Goal: Information Seeking & Learning: Learn about a topic

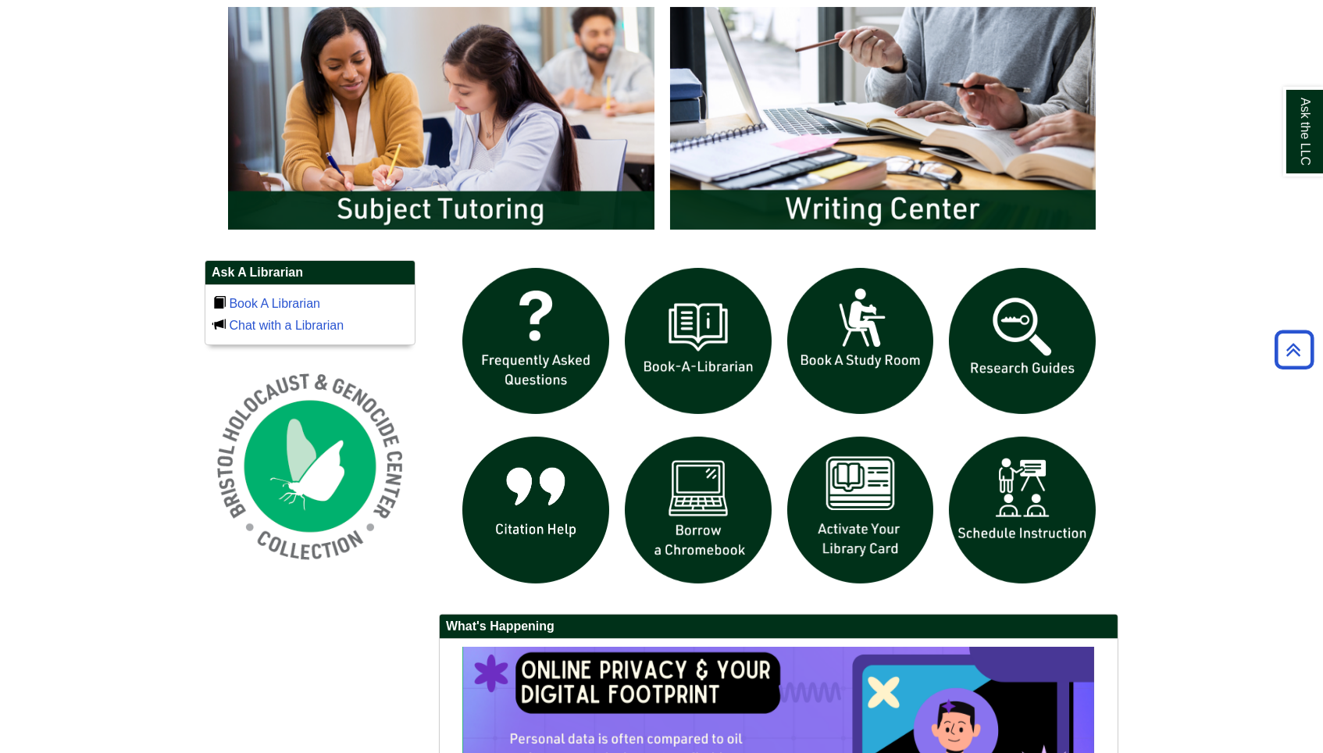
scroll to position [869, 0]
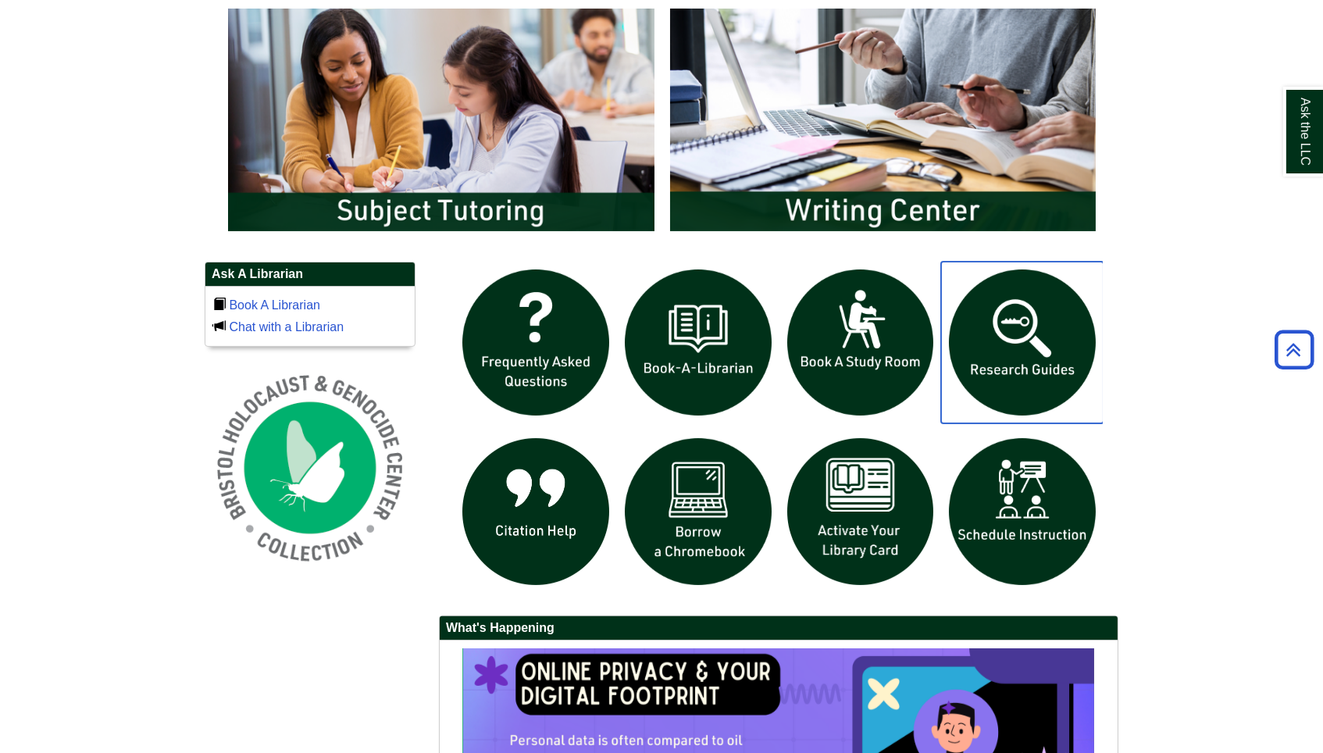
click at [990, 370] on img "slideshow" at bounding box center [1022, 343] width 162 height 162
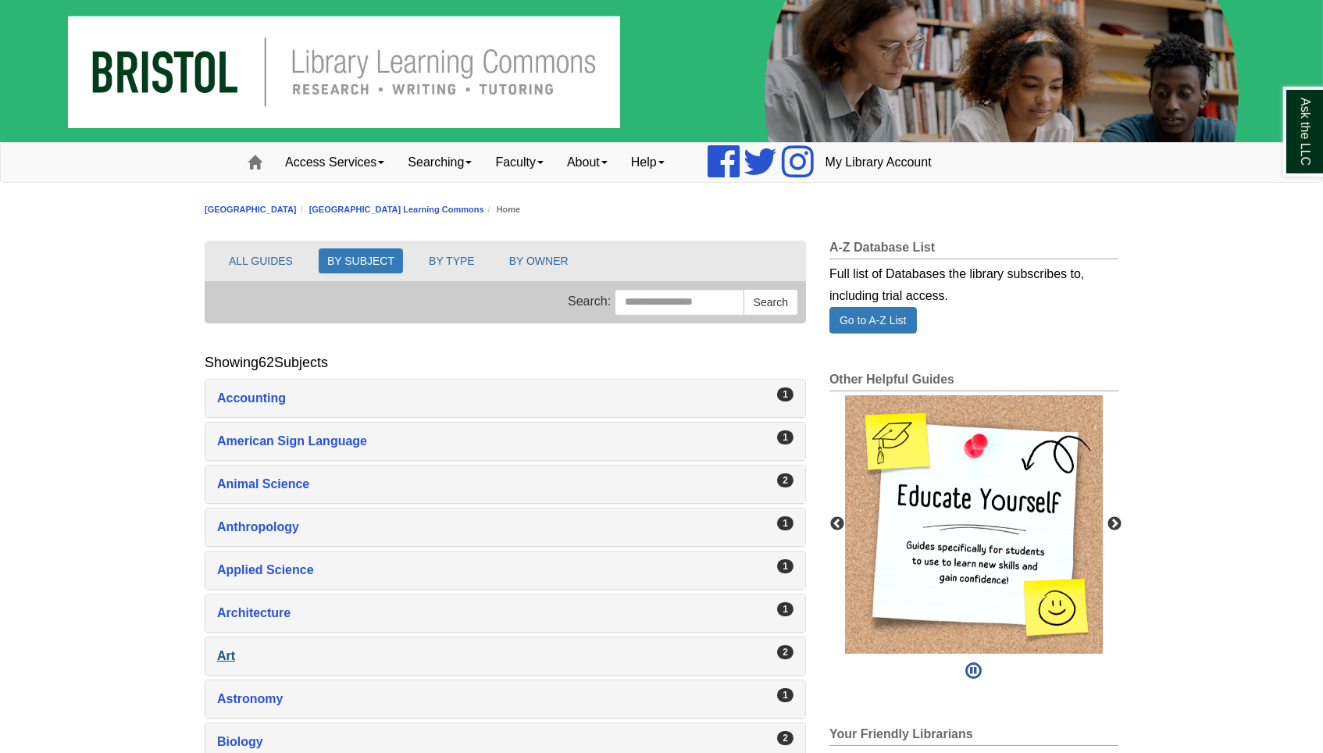
click at [226, 657] on div "Art , 2 guides" at bounding box center [505, 656] width 576 height 22
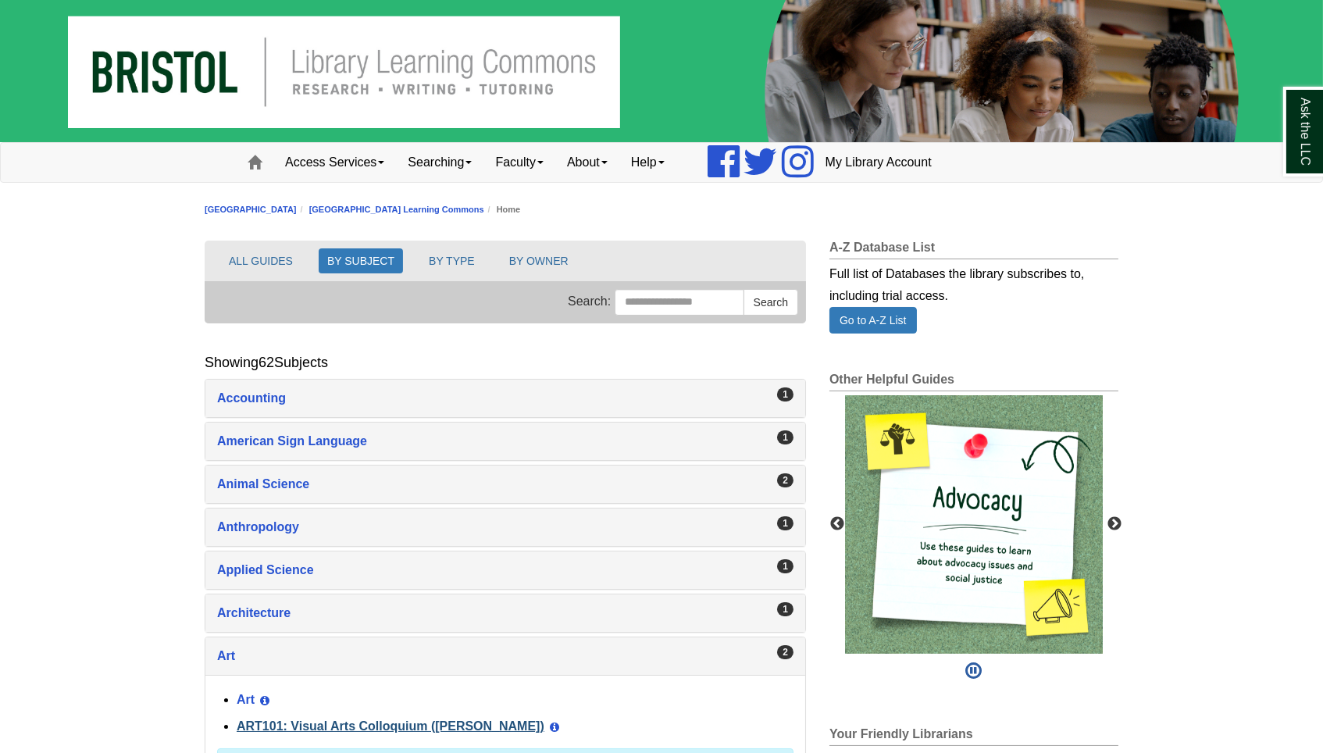
click at [287, 719] on link "ART101: Visual Arts Colloquium ([PERSON_NAME])" at bounding box center [391, 725] width 308 height 13
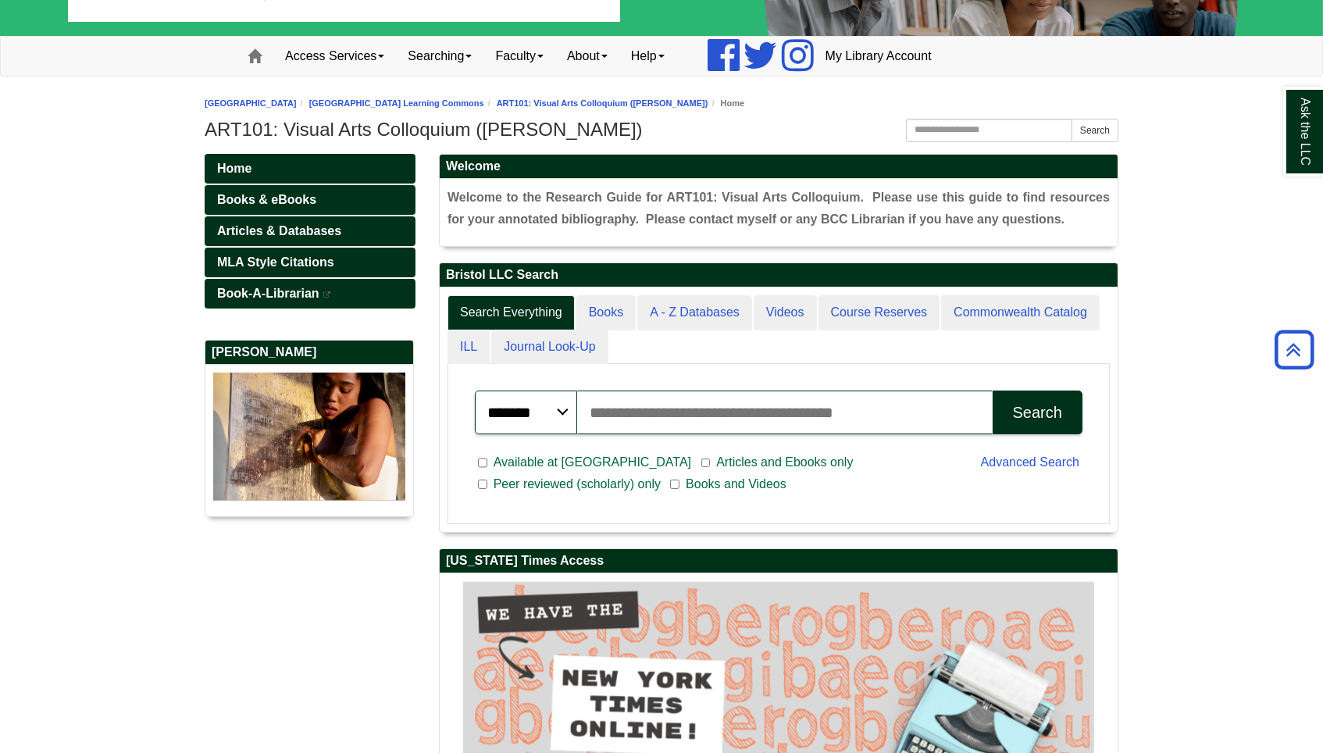
scroll to position [78, 0]
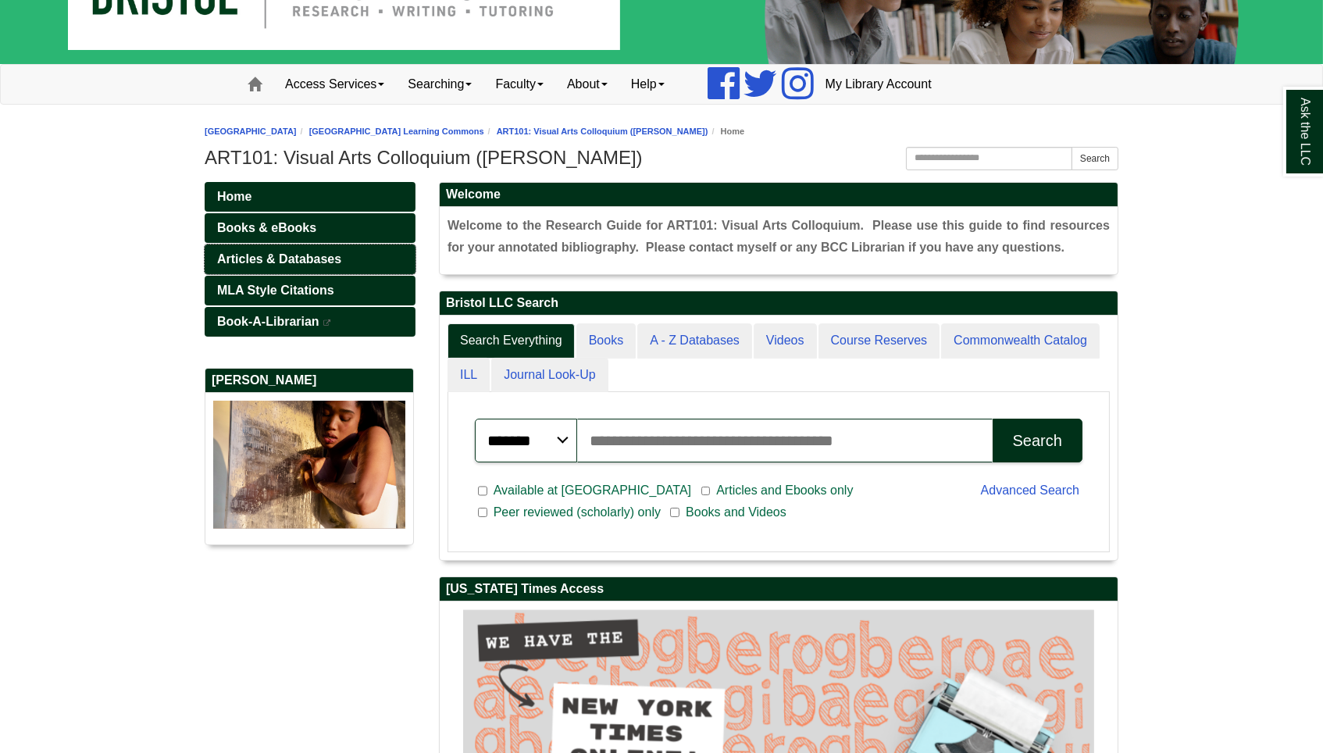
click at [262, 258] on span "Articles & Databases" at bounding box center [279, 258] width 124 height 13
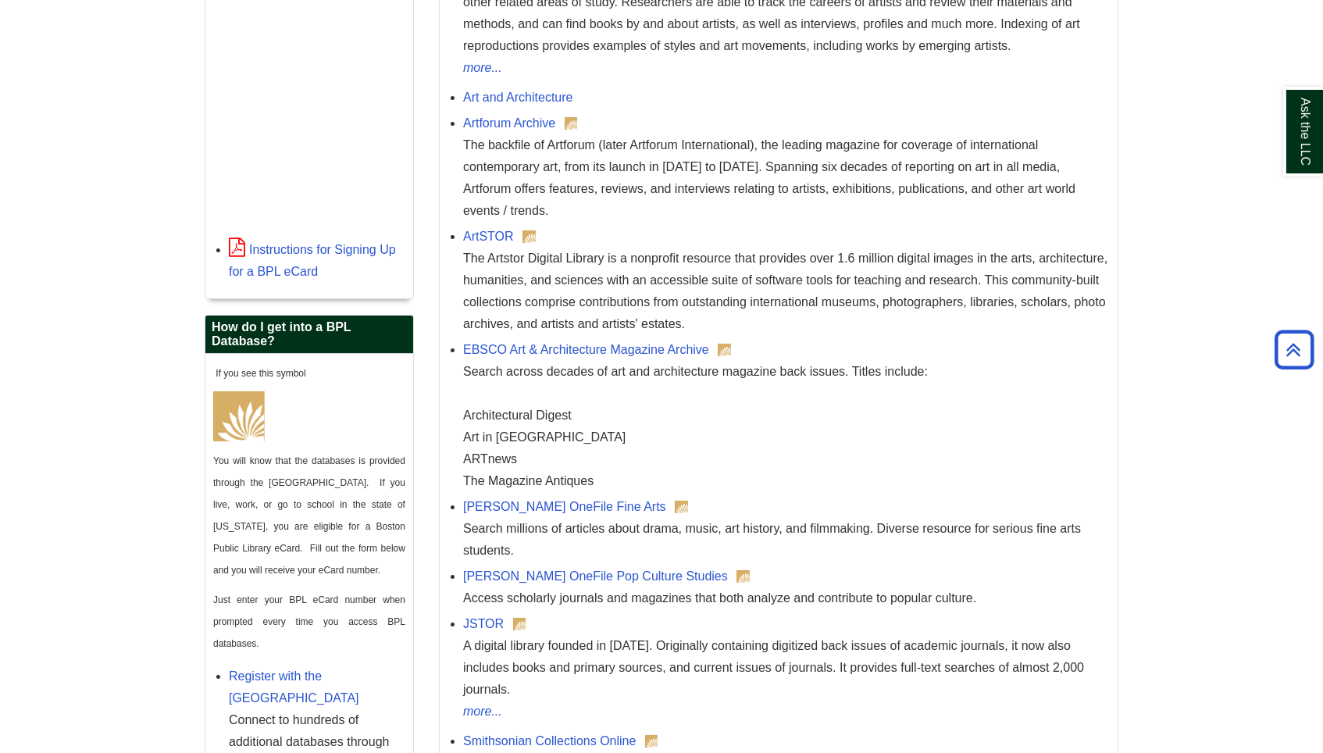
scroll to position [537, 0]
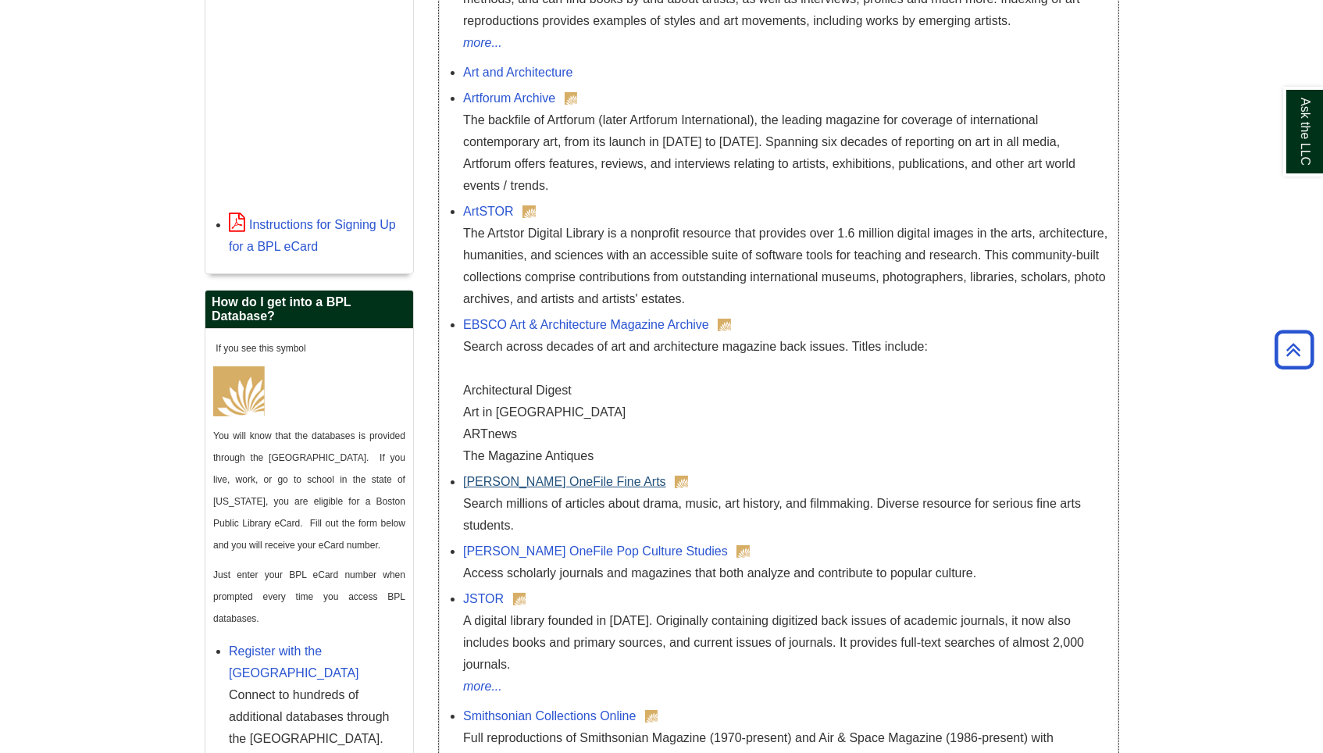
click at [532, 475] on link "Gale OneFile Fine Arts" at bounding box center [564, 481] width 203 height 13
